Goal: Information Seeking & Learning: Learn about a topic

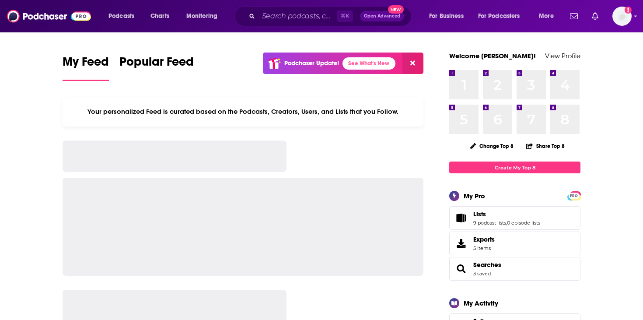
click at [276, 24] on div "⌘ K Open Advanced New" at bounding box center [322, 16] width 177 height 20
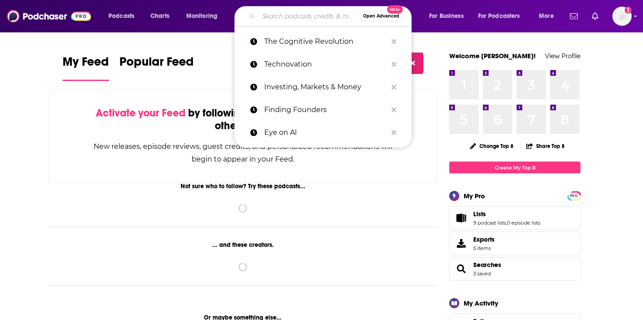
click at [278, 21] on input "Search podcasts, credits, & more..." at bounding box center [308, 16] width 101 height 14
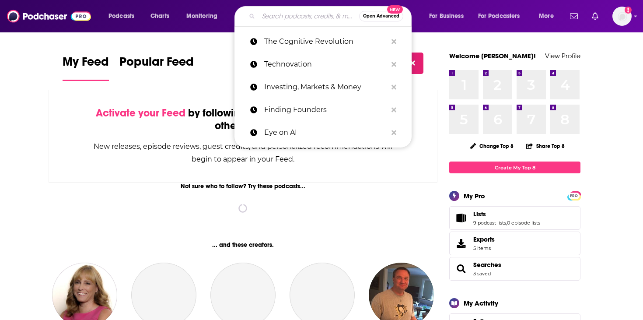
paste input "Kampus Nauka"
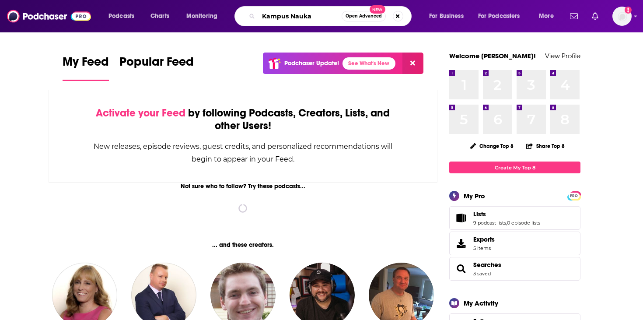
type input "Kampus Nauka"
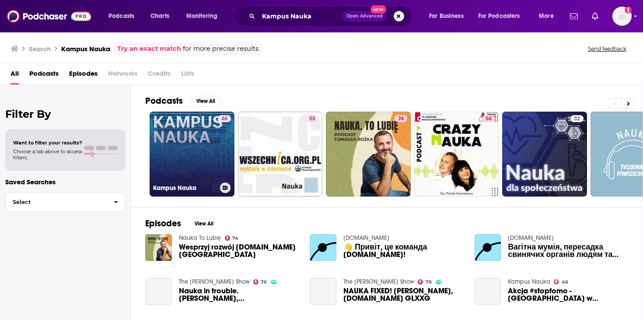
click at [188, 160] on link "46 Kampus Nauka" at bounding box center [192, 153] width 85 height 85
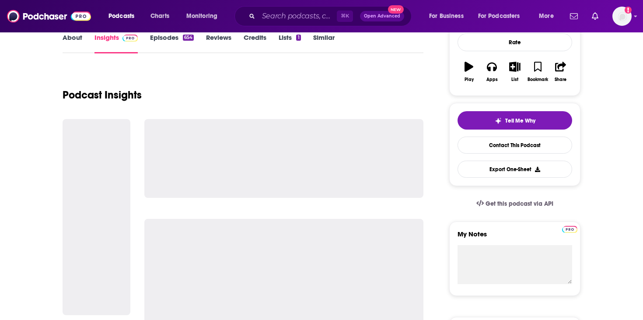
scroll to position [156, 0]
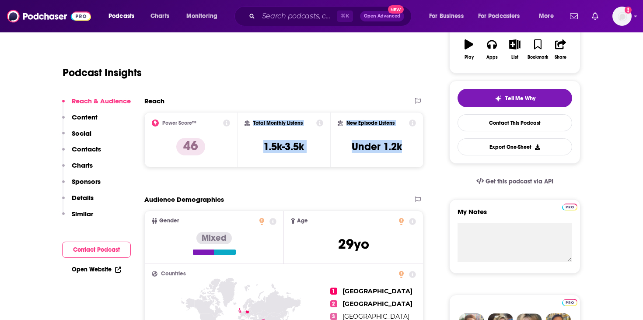
drag, startPoint x: 406, startPoint y: 148, endPoint x: 250, endPoint y: 121, distance: 158.5
click at [250, 121] on div "Power Score™ 46 Total Monthly Listens 1.5k-3.5k New Episode Listens Under 1.2k" at bounding box center [283, 139] width 279 height 55
copy div "Total Monthly Listens 1.5k-3.5k New Episode Listens Under 1.2k"
